Goal: Task Accomplishment & Management: Complete application form

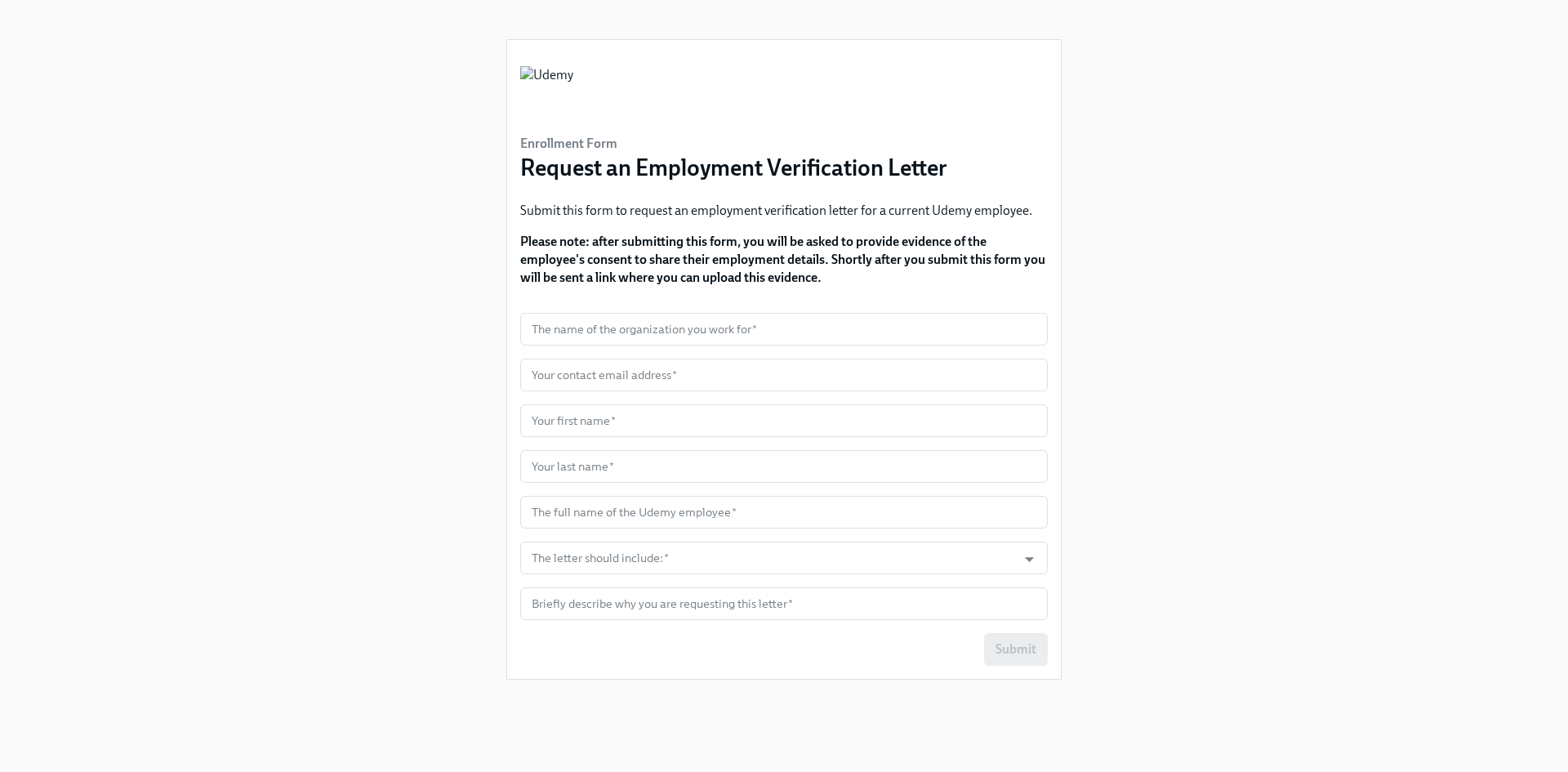
click at [1227, 383] on div "Enrollment Form Request an Employment Verification Letter Submit this form to r…" at bounding box center [784, 366] width 1490 height 733
click at [605, 331] on input "text" at bounding box center [783, 329] width 527 height 33
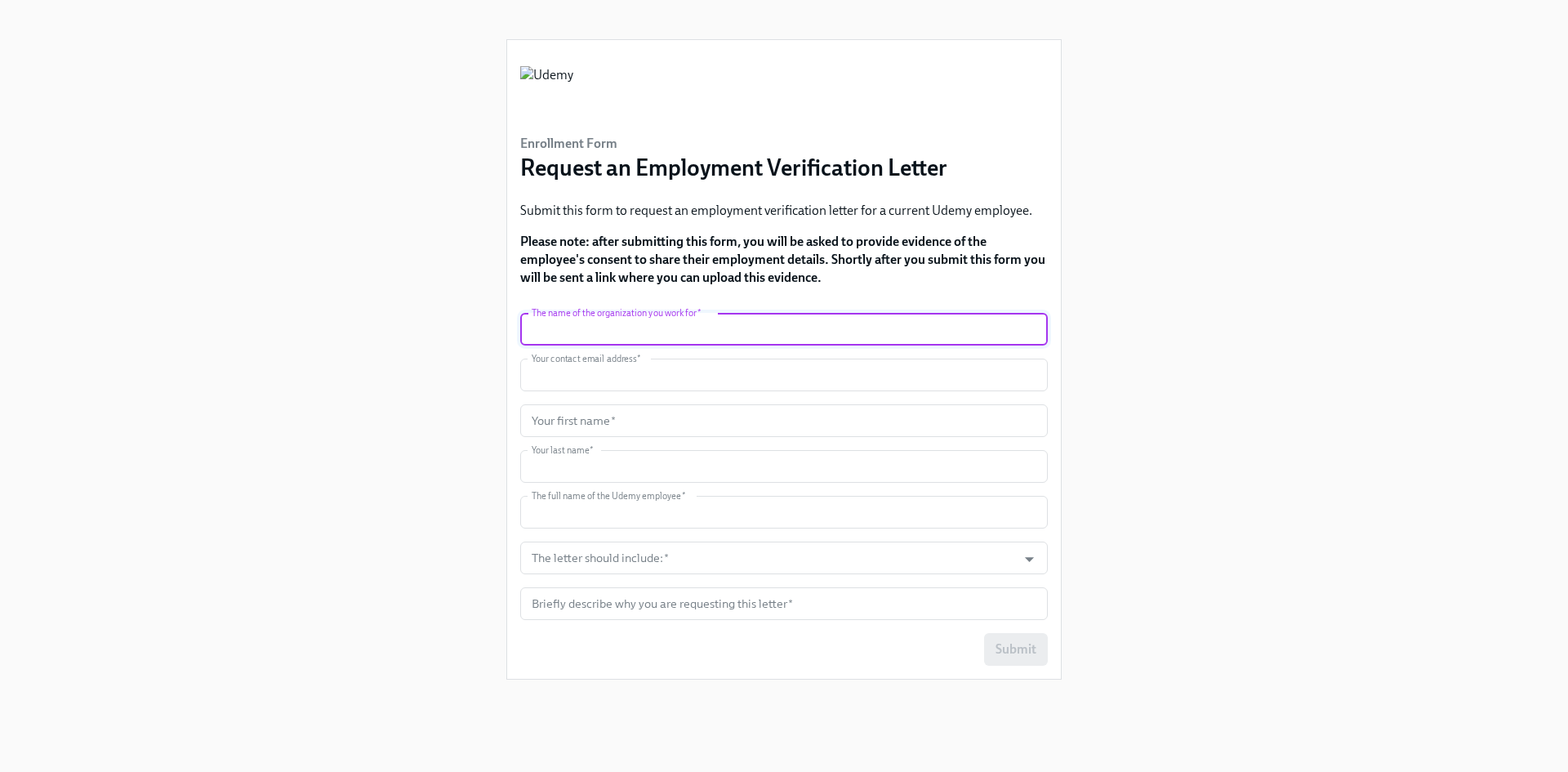
type input "Truework"
type input "jalquiza@truework.com"
type input "Yana"
click at [595, 419] on input "text" at bounding box center [783, 420] width 527 height 33
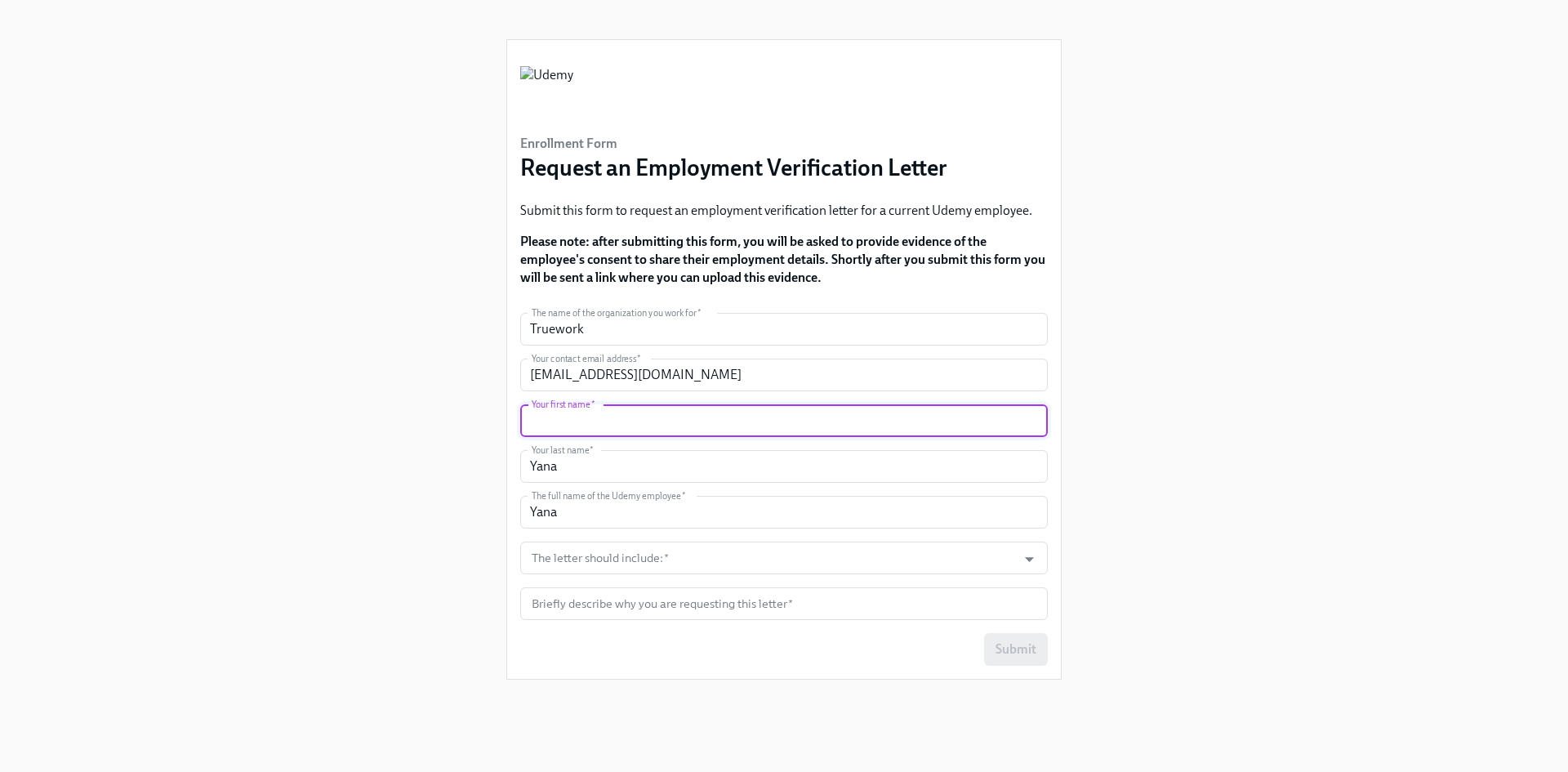
type input "Yana"
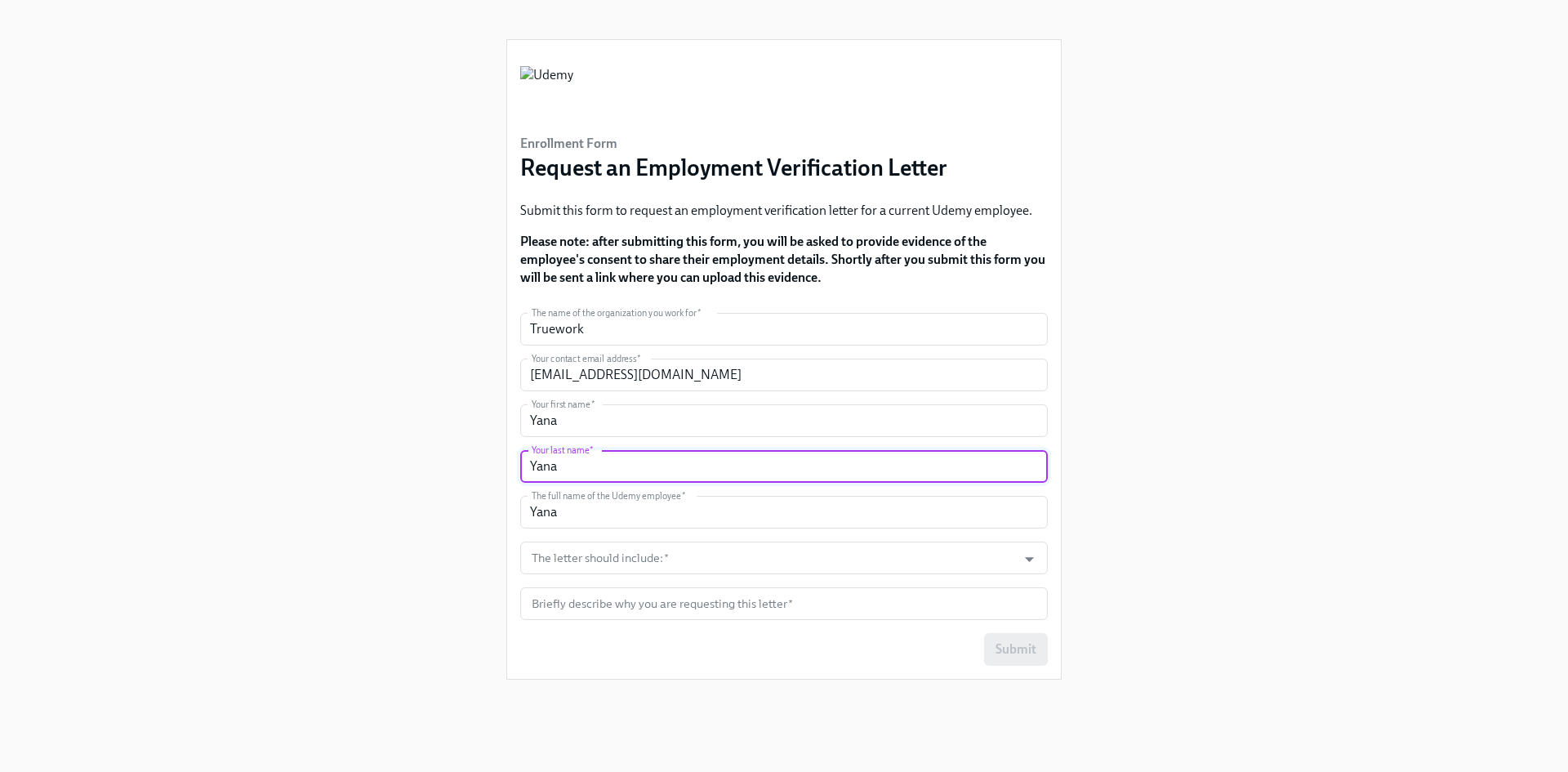
drag, startPoint x: 586, startPoint y: 466, endPoint x: 490, endPoint y: 462, distance: 96.1
click at [490, 462] on div "Enrollment Form Request an Employment Verification Letter Submit this form to r…" at bounding box center [784, 366] width 1490 height 733
type input "Alquiza"
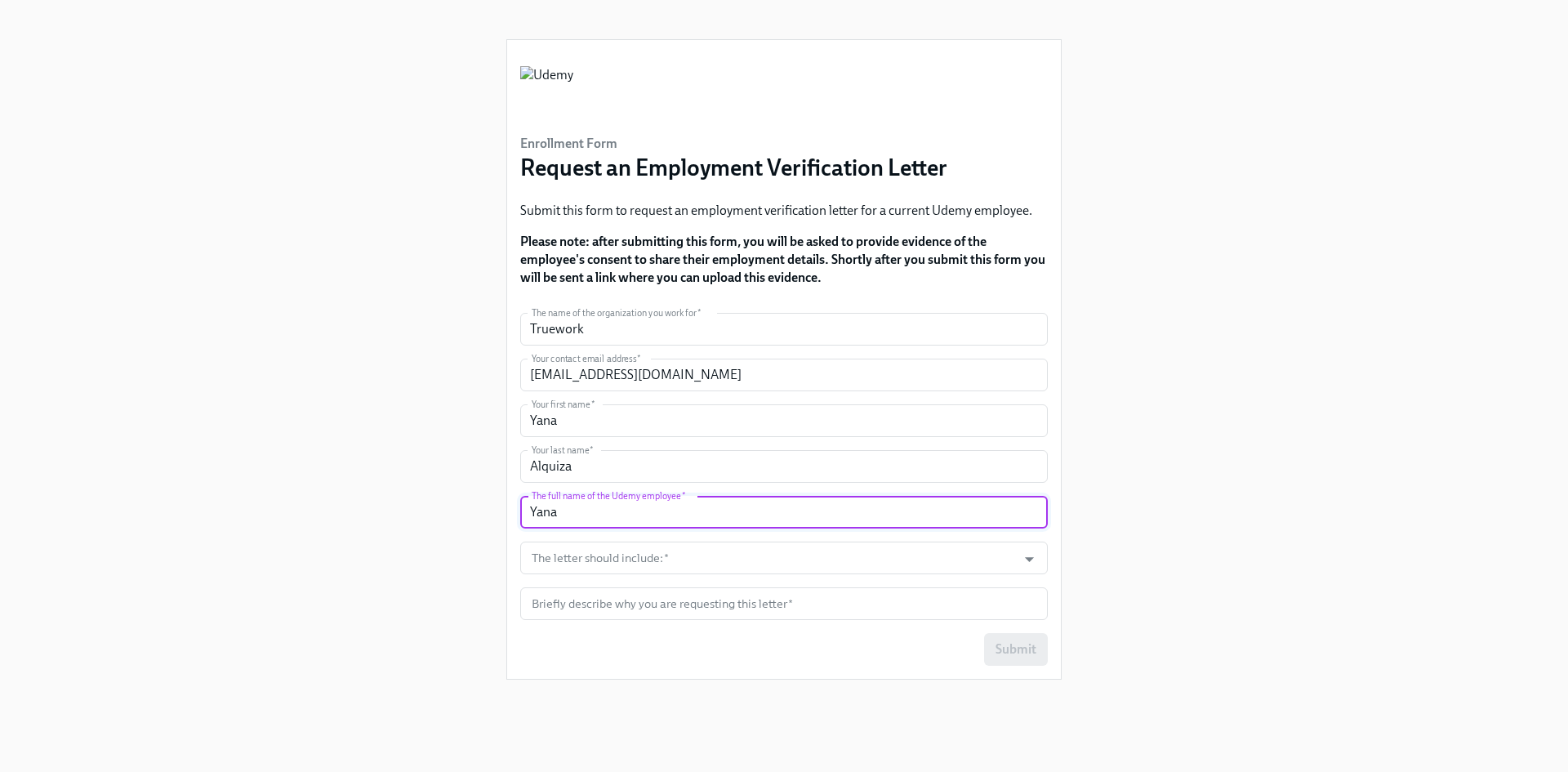
click at [587, 510] on input "Yana" at bounding box center [783, 512] width 527 height 33
drag, startPoint x: 587, startPoint y: 510, endPoint x: 500, endPoint y: 498, distance: 87.8
click at [500, 498] on div "Enrollment Form Request an Employment Verification Letter Submit this form to r…" at bounding box center [784, 366] width 1490 height 733
paste input "APRIL WADE"
type input "APRIL WADE"
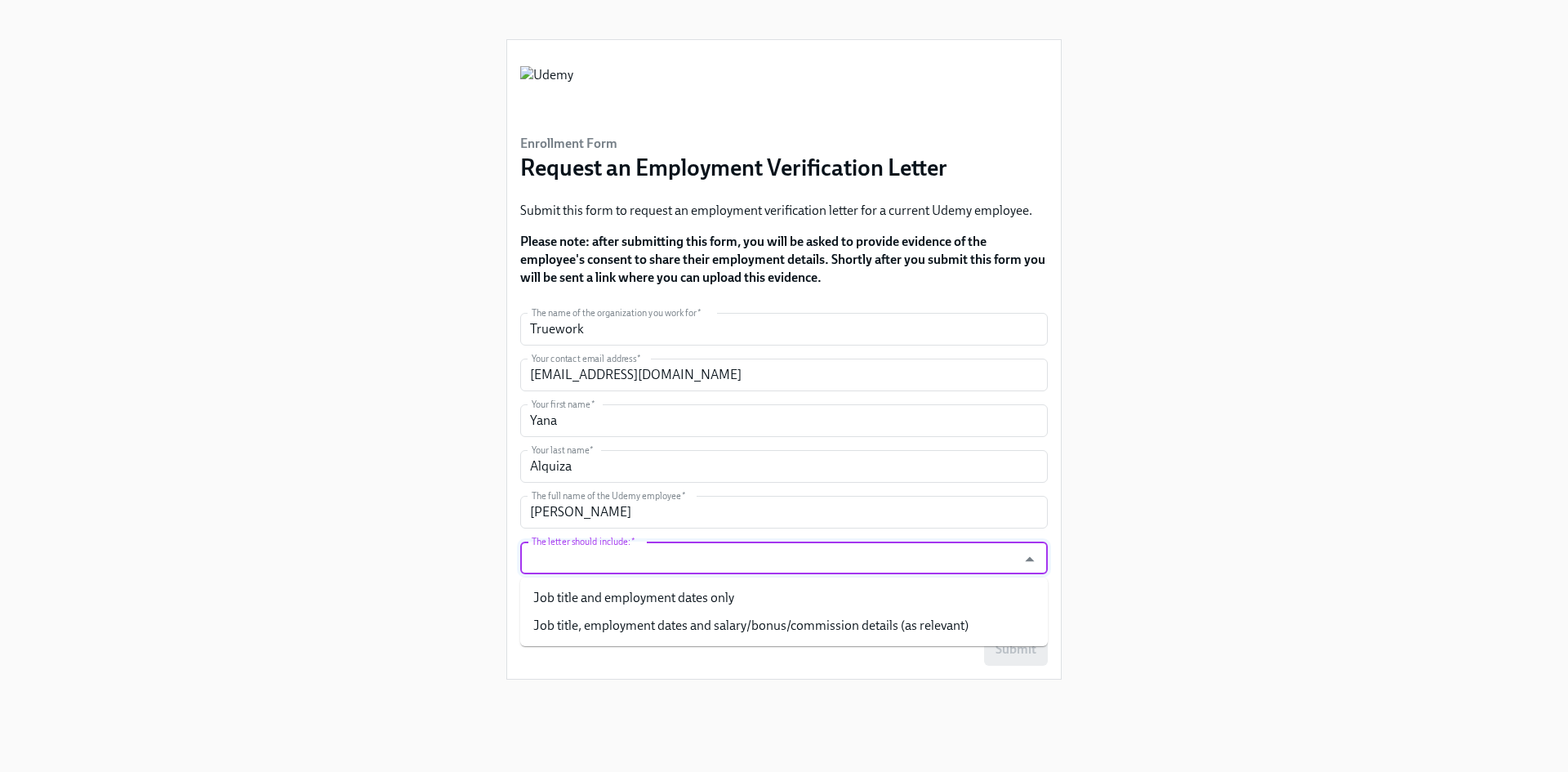
click at [675, 562] on input "The letter should include:   *" at bounding box center [768, 557] width 481 height 33
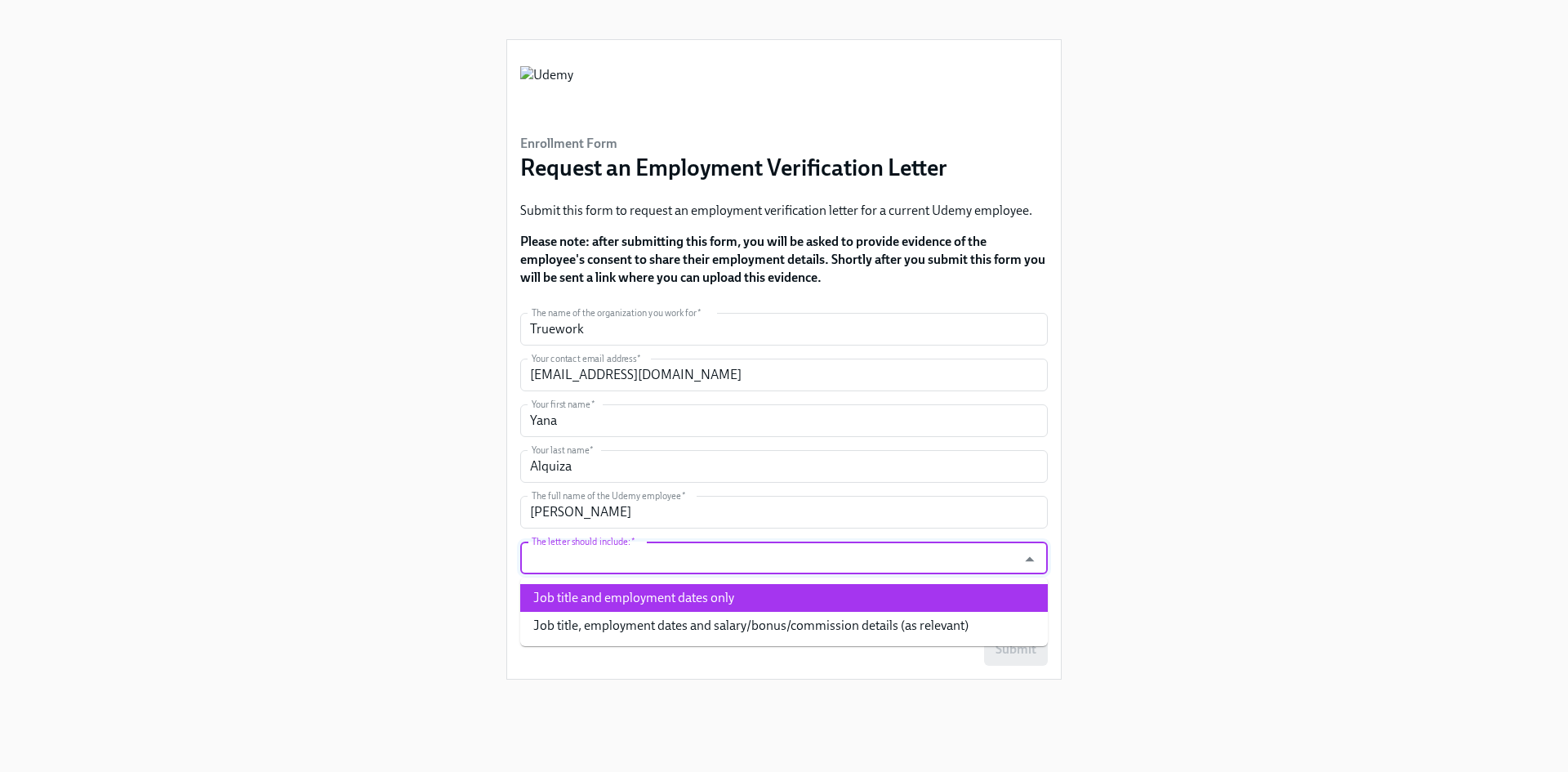
click at [721, 604] on li "Job title and employment dates only" at bounding box center [783, 598] width 527 height 28
type input "Job title and employment dates only"
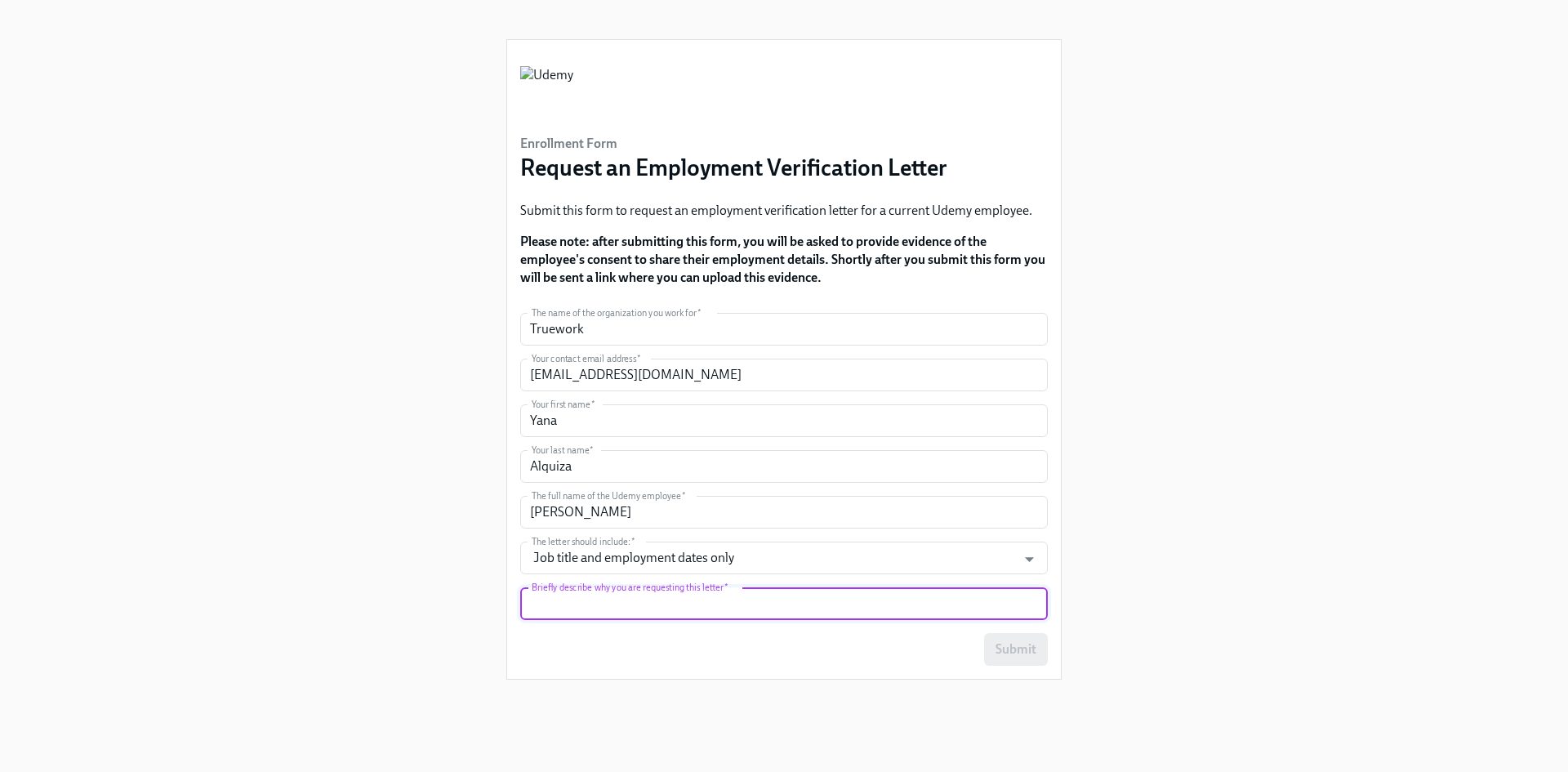
click at [628, 610] on input "text" at bounding box center [783, 603] width 527 height 33
type input "Employment verification"
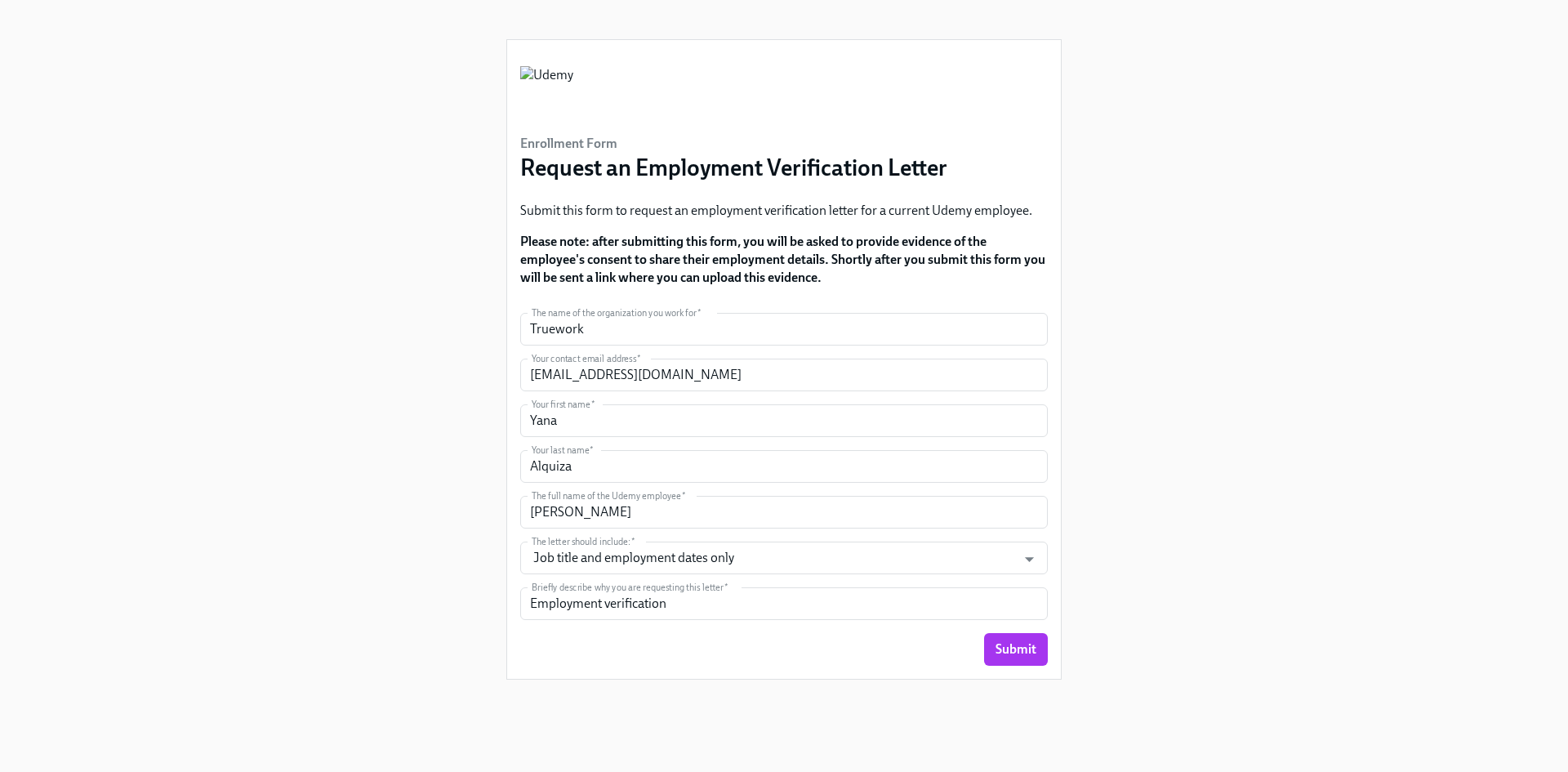
click at [818, 639] on div "Submit" at bounding box center [783, 649] width 527 height 33
click at [1004, 652] on span "Submit" at bounding box center [1016, 650] width 41 height 17
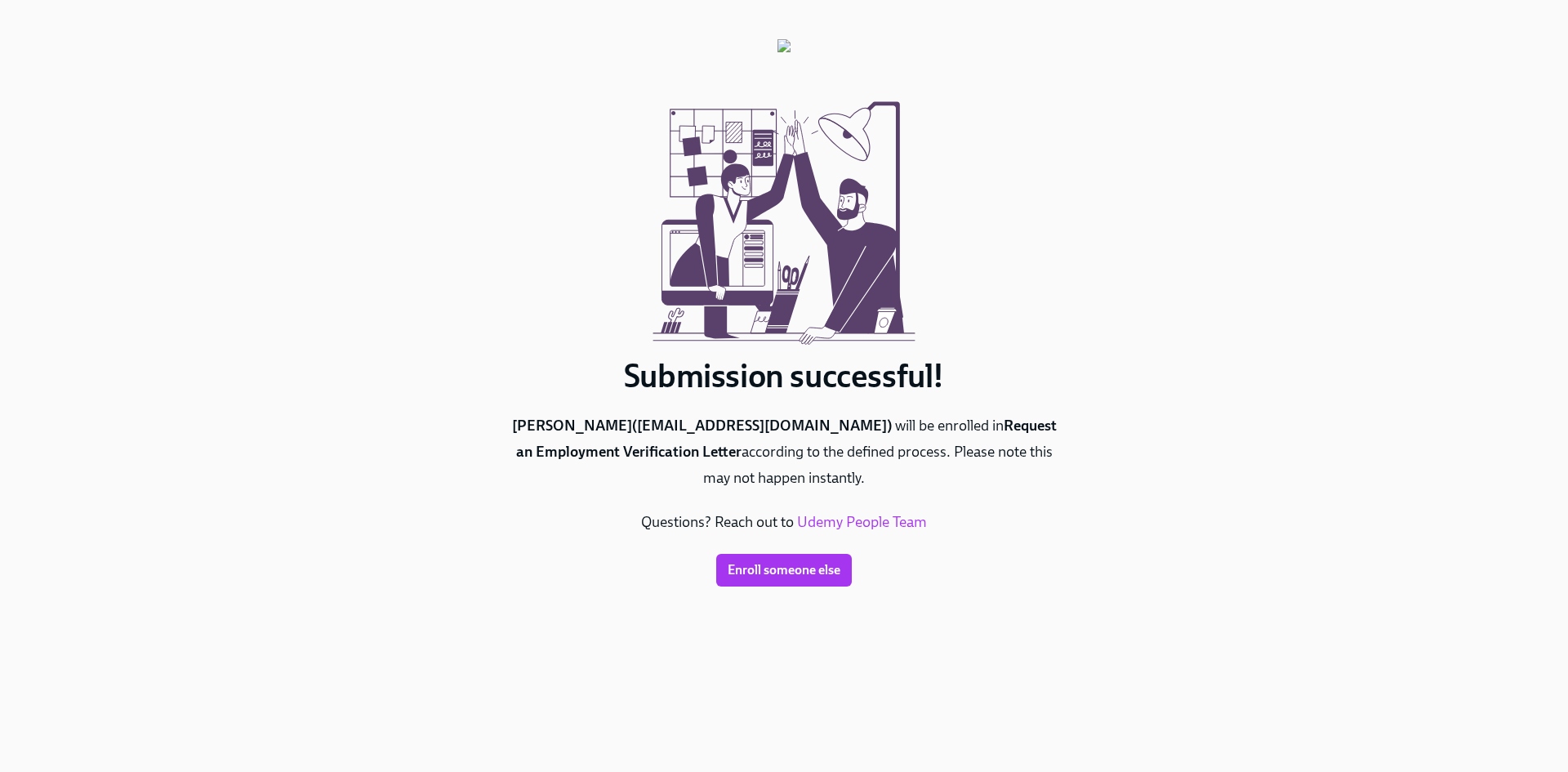
click at [372, 340] on div "Submission successful! Yana Alquiza ( jalquiza@truework.com ) will be enrolled …" at bounding box center [784, 366] width 1490 height 733
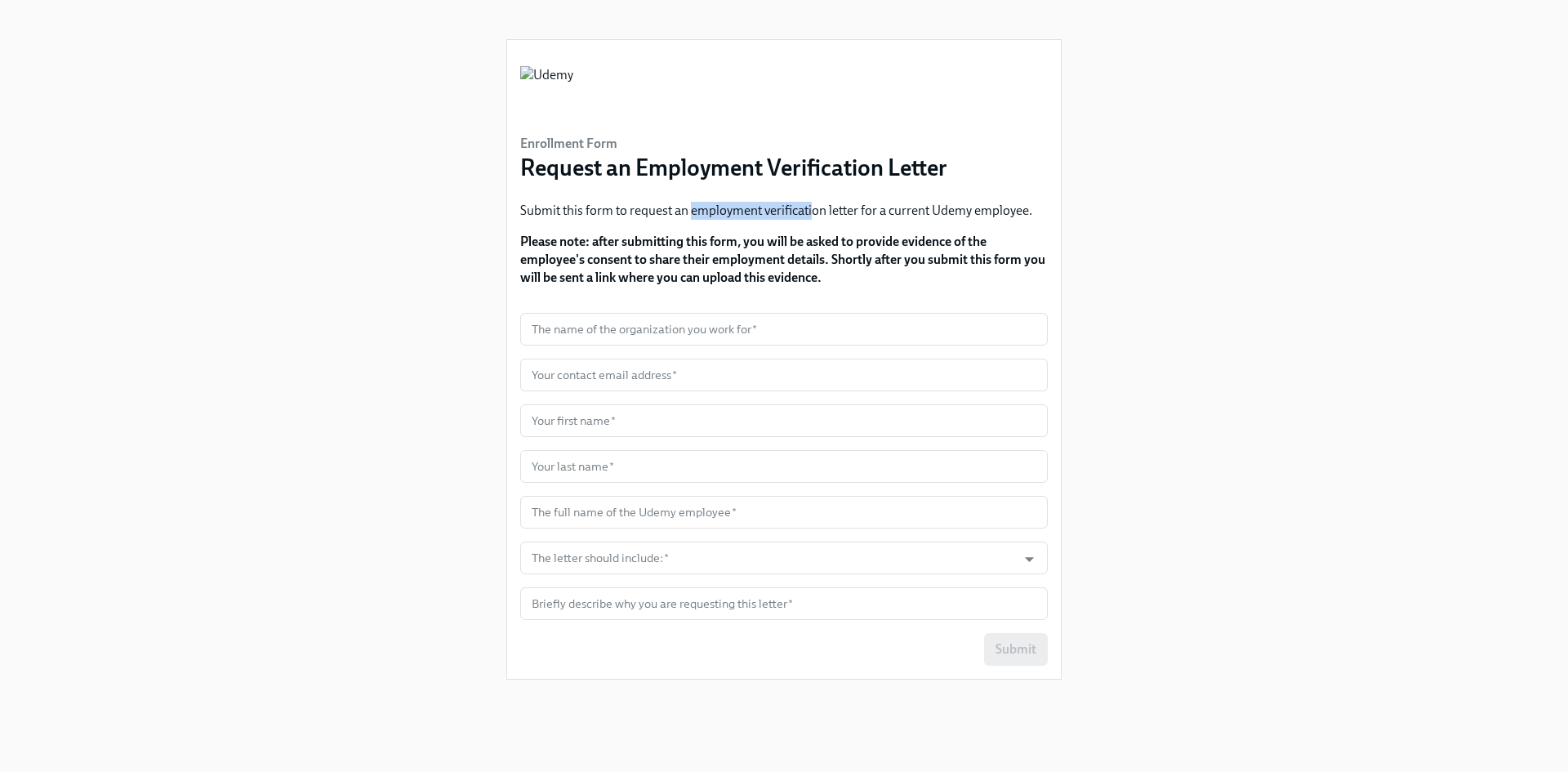
drag, startPoint x: 693, startPoint y: 211, endPoint x: 814, endPoint y: 200, distance: 121.5
click at [814, 200] on div "Enrollment Form Request an Employment Verification Letter Submit this form to r…" at bounding box center [783, 176] width 527 height 246
click at [828, 258] on strong "Please note: after submitting this form, you will be asked to provide evidence …" at bounding box center [782, 259] width 525 height 51
